Goal: Information Seeking & Learning: Learn about a topic

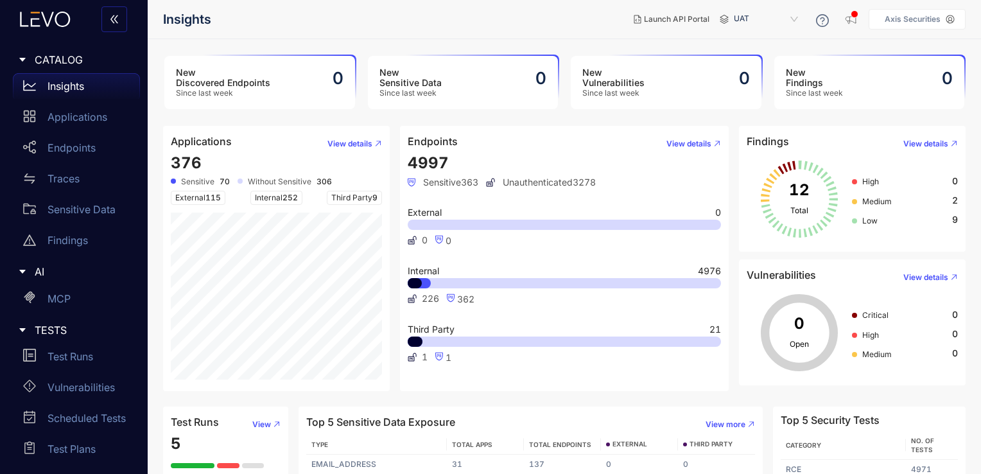
click at [281, 199] on span "Internal 252" at bounding box center [277, 198] width 52 height 14
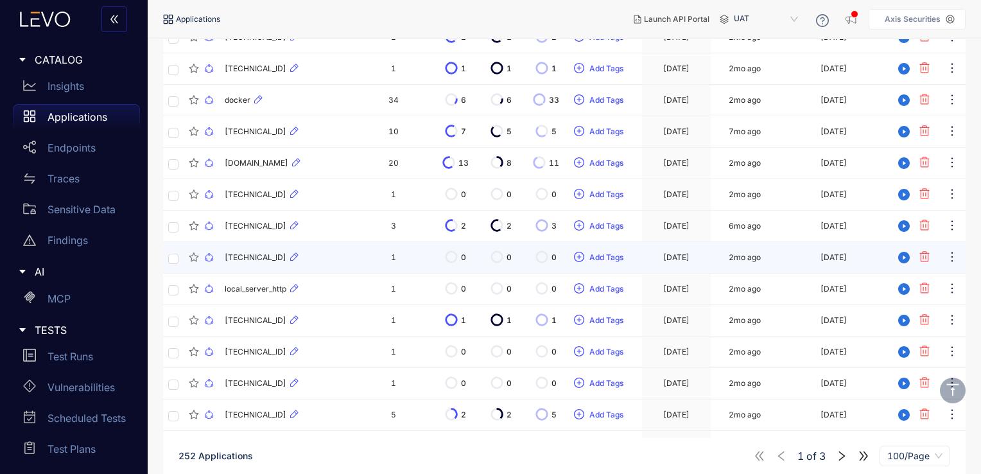
scroll to position [771, 0]
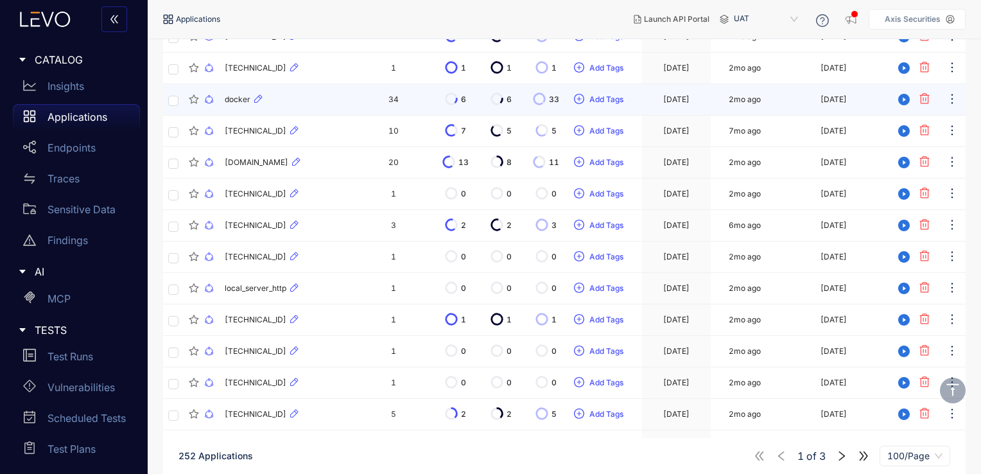
click at [238, 99] on span "docker" at bounding box center [238, 99] width 26 height 9
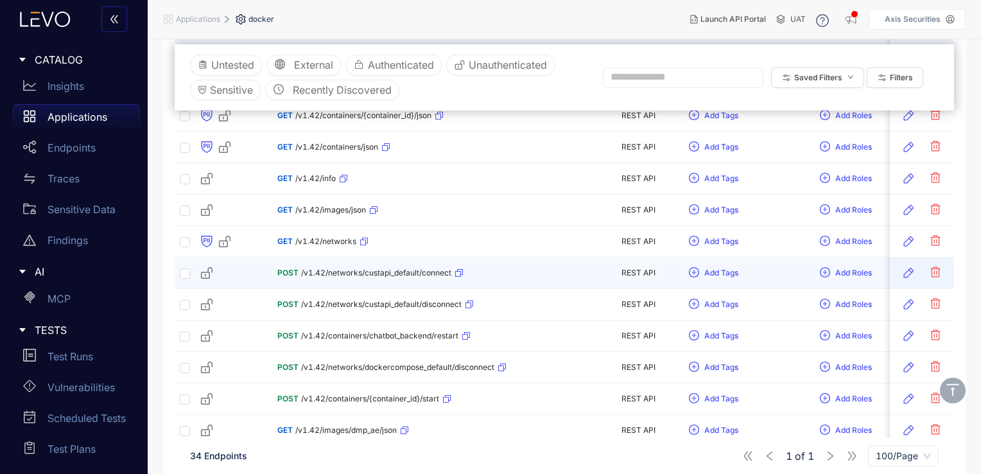
scroll to position [257, 0]
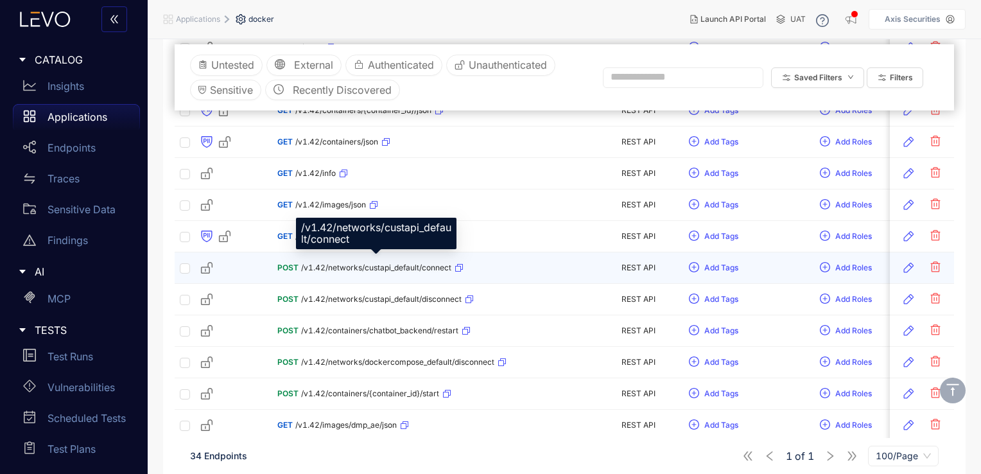
click at [356, 266] on span "/v1.42/networks/custapi_default/connect" at bounding box center [376, 267] width 150 height 9
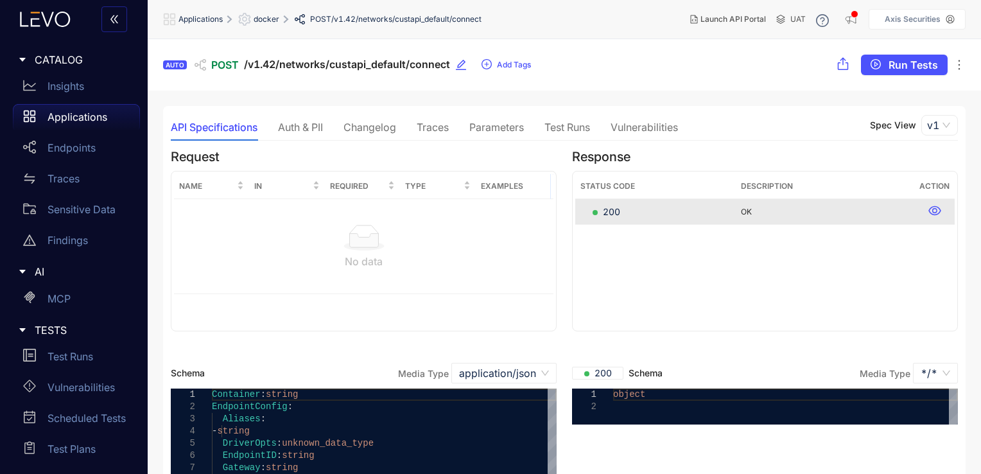
click at [444, 119] on div "Traces" at bounding box center [433, 127] width 32 height 27
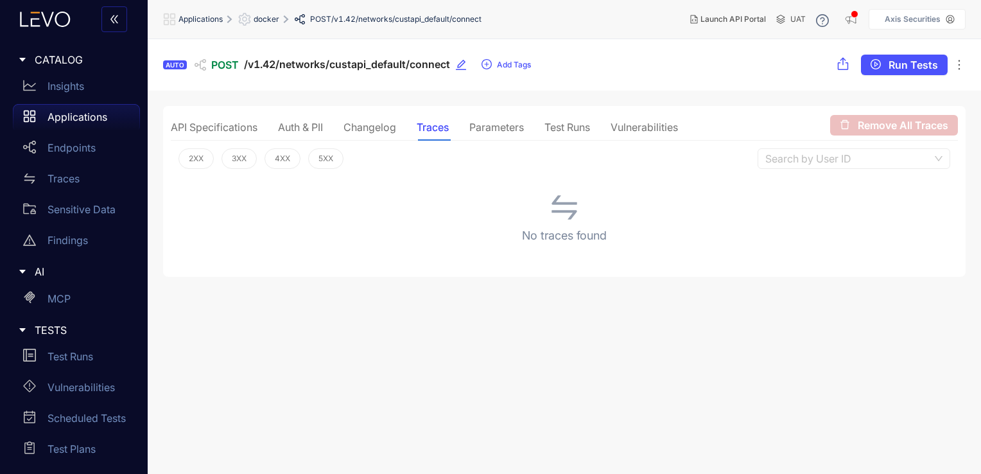
click at [311, 125] on div "Auth & PII" at bounding box center [300, 127] width 45 height 12
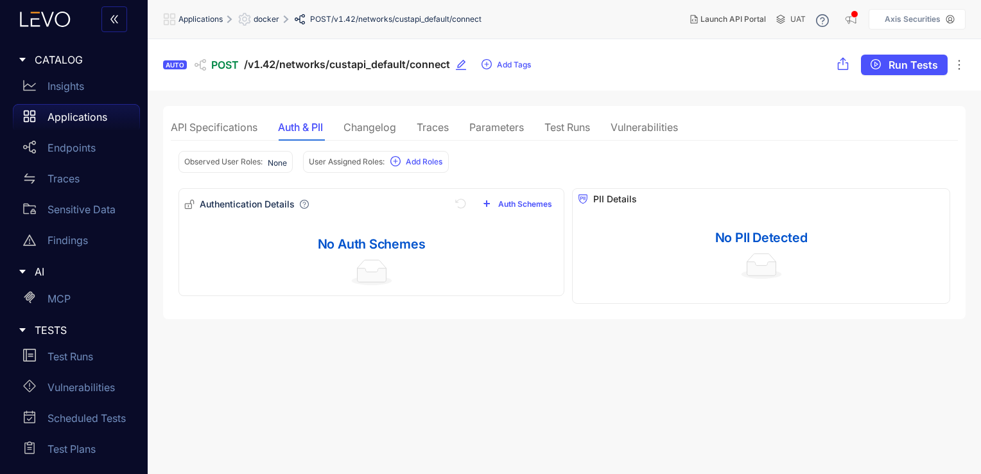
click at [362, 125] on div "Changelog" at bounding box center [370, 127] width 53 height 12
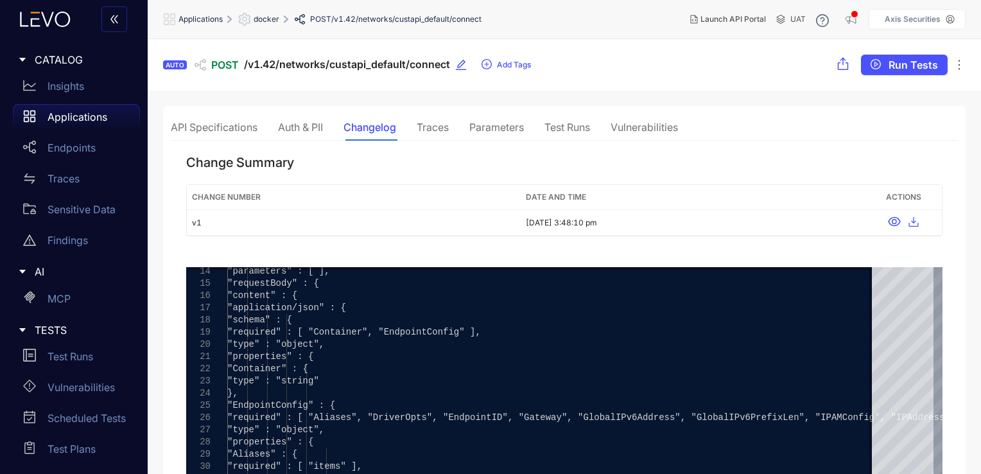
click at [236, 124] on div "API Specifications" at bounding box center [214, 127] width 87 height 12
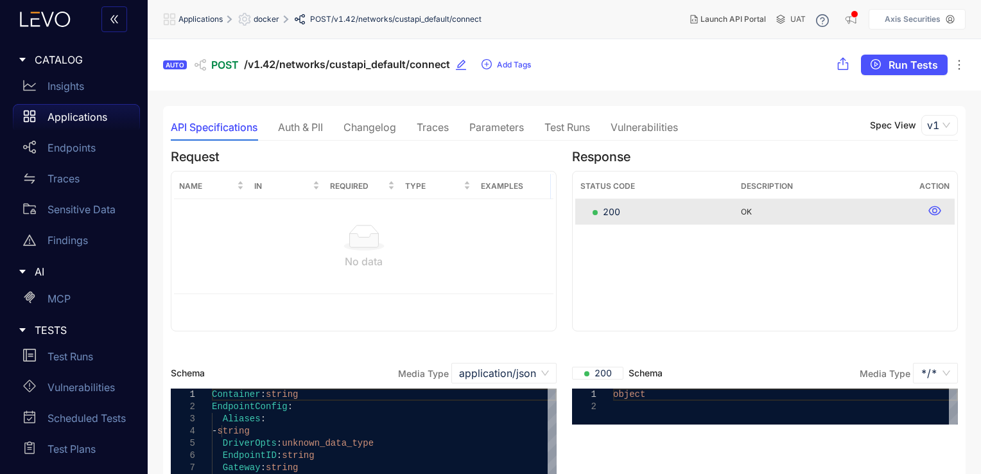
click at [198, 22] on span "Applications" at bounding box center [201, 19] width 44 height 9
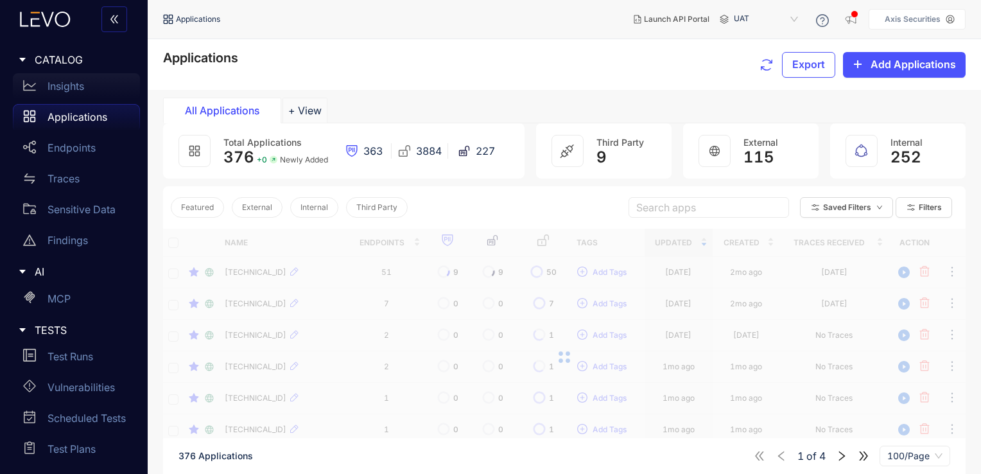
click at [83, 77] on div "Insights" at bounding box center [76, 86] width 127 height 26
